Goal: Task Accomplishment & Management: Use online tool/utility

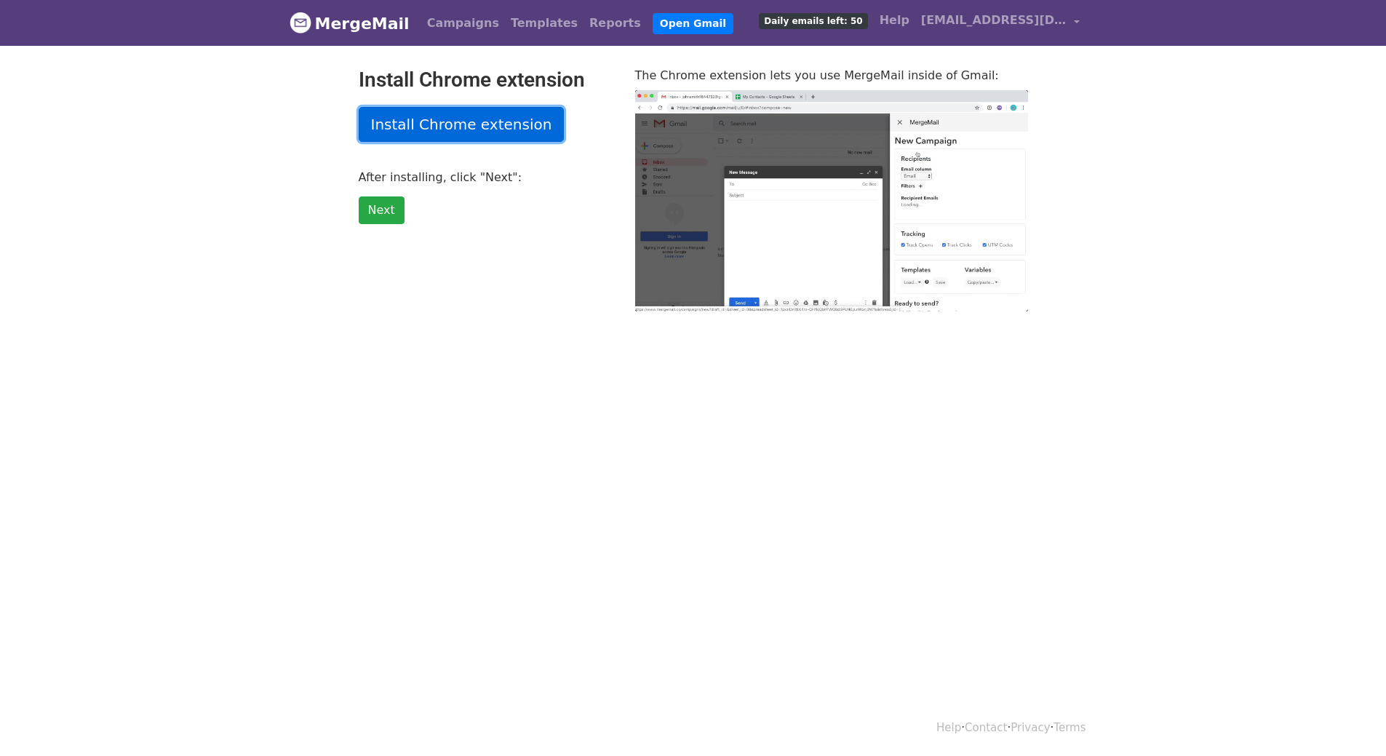
click at [445, 122] on link "Install Chrome extension" at bounding box center [462, 124] width 206 height 35
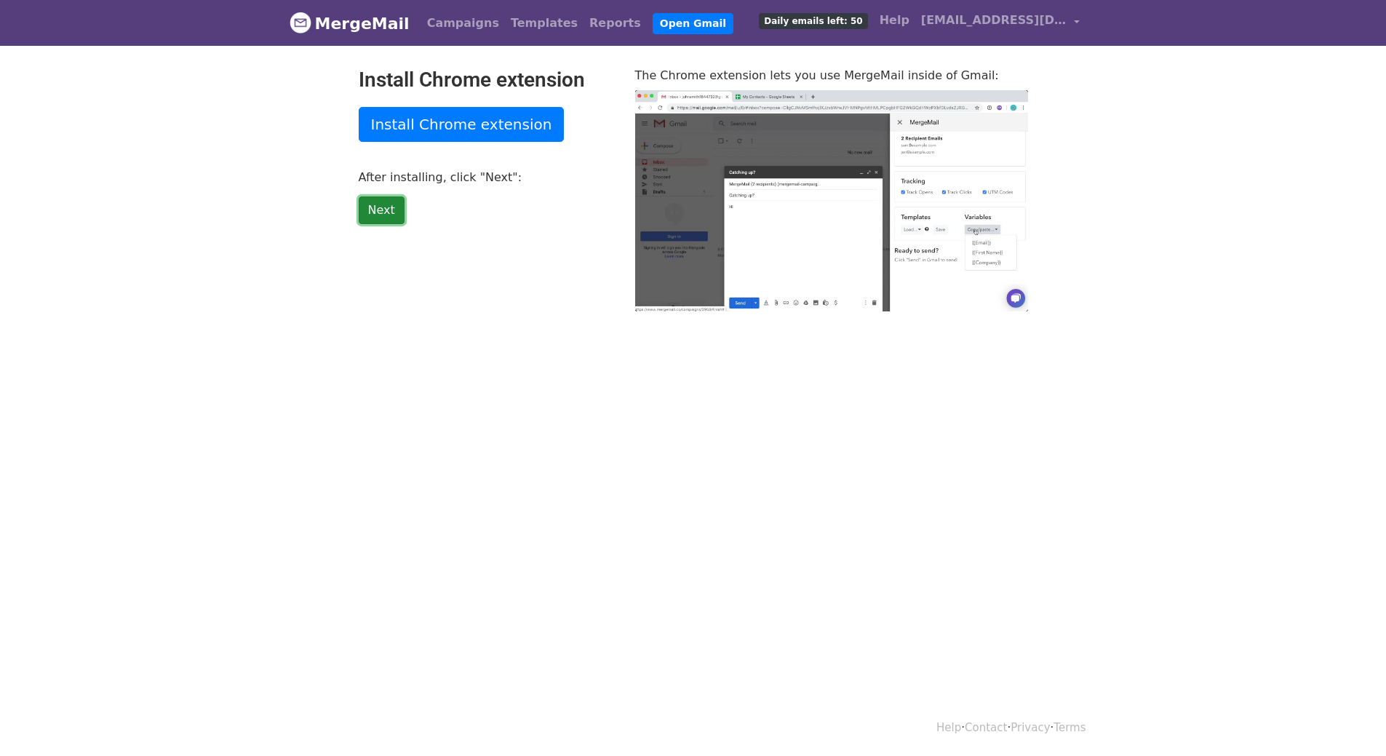
click at [390, 211] on link "Next" at bounding box center [382, 210] width 46 height 28
type input "21.84"
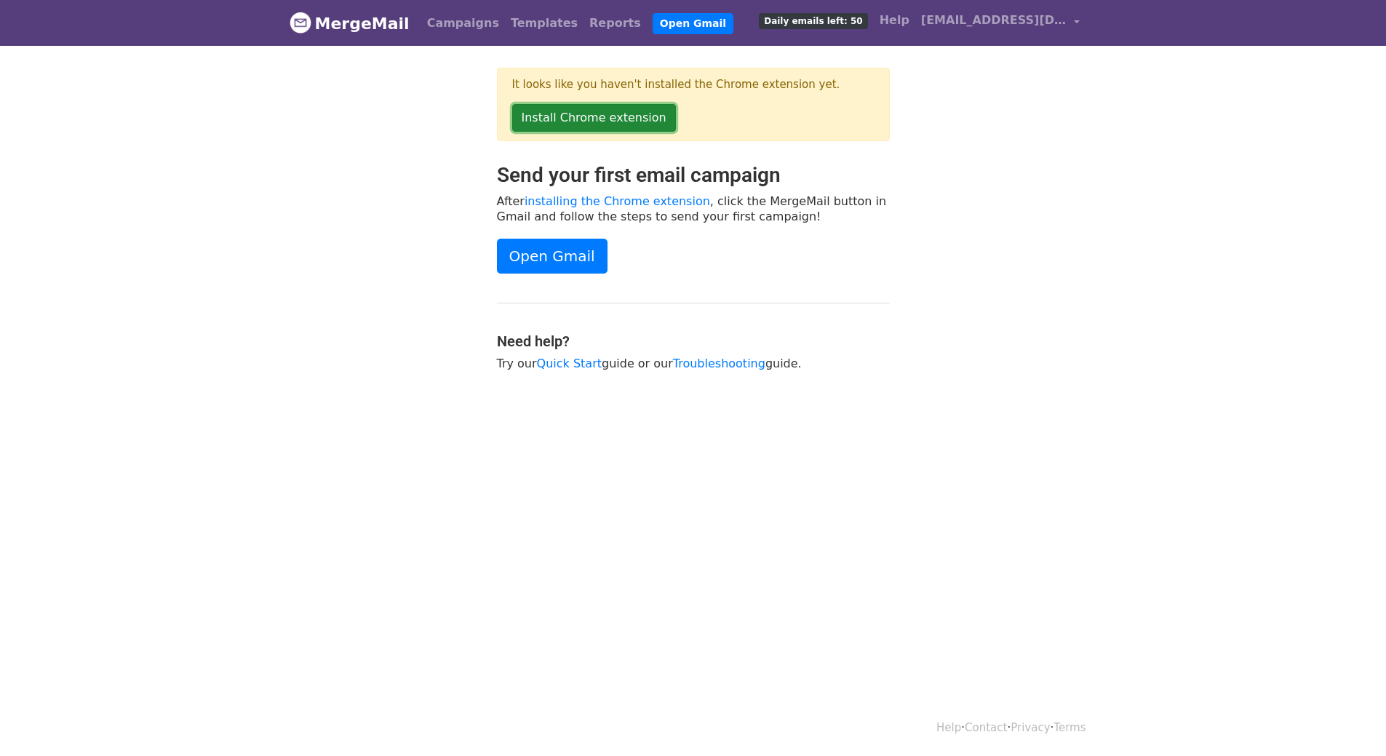
click at [595, 121] on link "Install Chrome extension" at bounding box center [594, 118] width 164 height 28
click at [550, 257] on link "Open Gmail" at bounding box center [552, 256] width 111 height 35
